Goal: Task Accomplishment & Management: Use online tool/utility

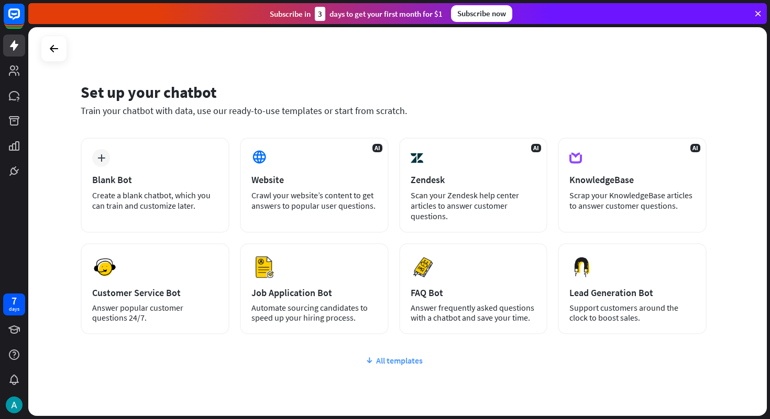
click at [379, 357] on div "All templates" at bounding box center [394, 361] width 626 height 10
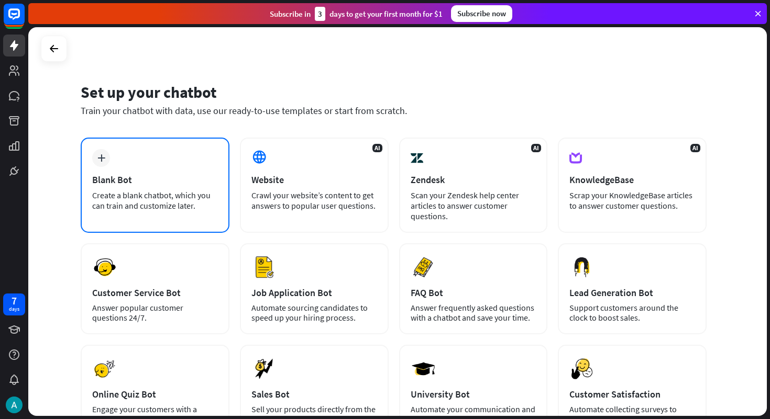
click at [191, 182] on div "Blank Bot" at bounding box center [155, 180] width 126 height 12
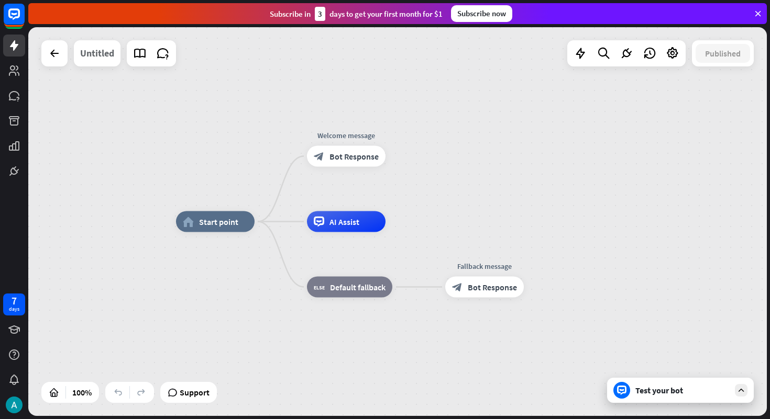
click at [102, 59] on div "Untitled" at bounding box center [97, 53] width 34 height 26
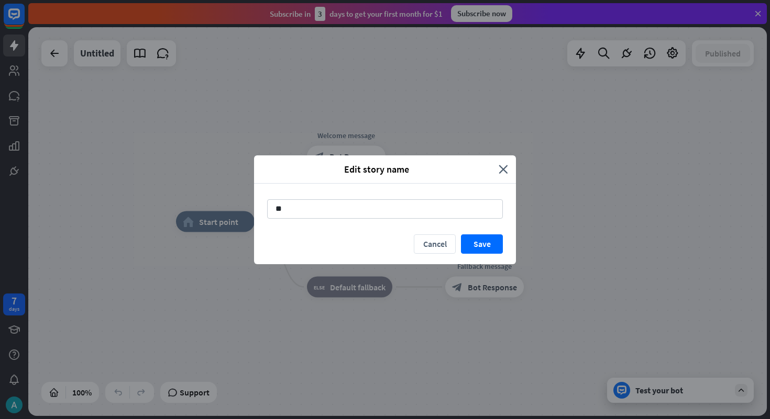
type input "*"
type input "**********"
click at [480, 244] on button "Save" at bounding box center [482, 244] width 42 height 19
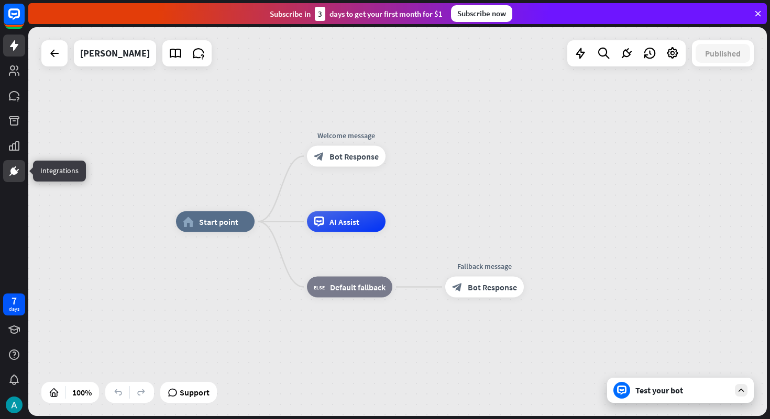
click at [17, 168] on icon at bounding box center [14, 171] width 13 height 13
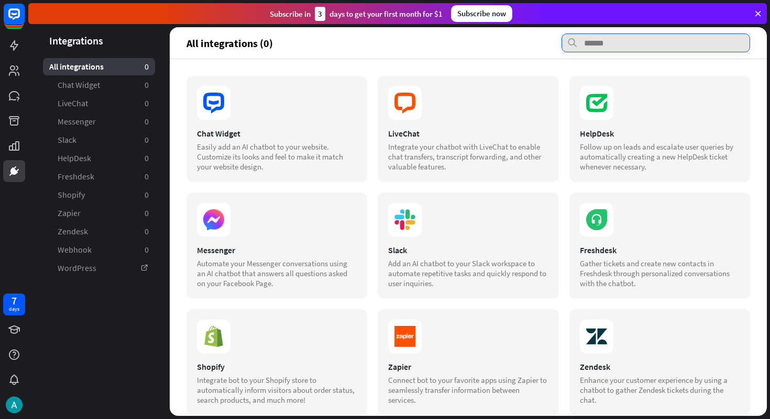
click at [612, 35] on input "text" at bounding box center [655, 43] width 189 height 19
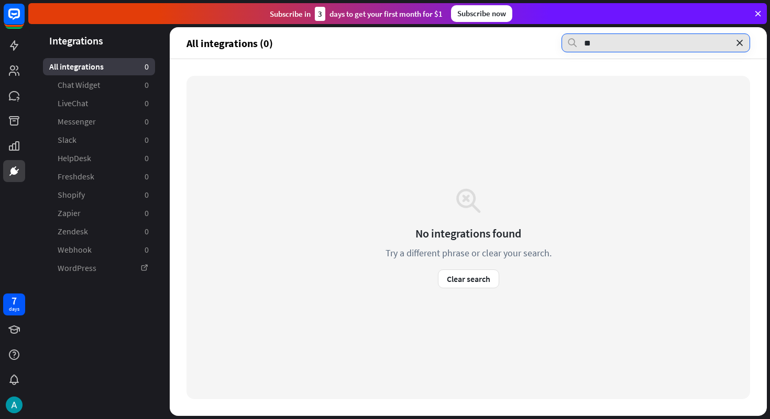
type input "*"
